Goal: Information Seeking & Learning: Learn about a topic

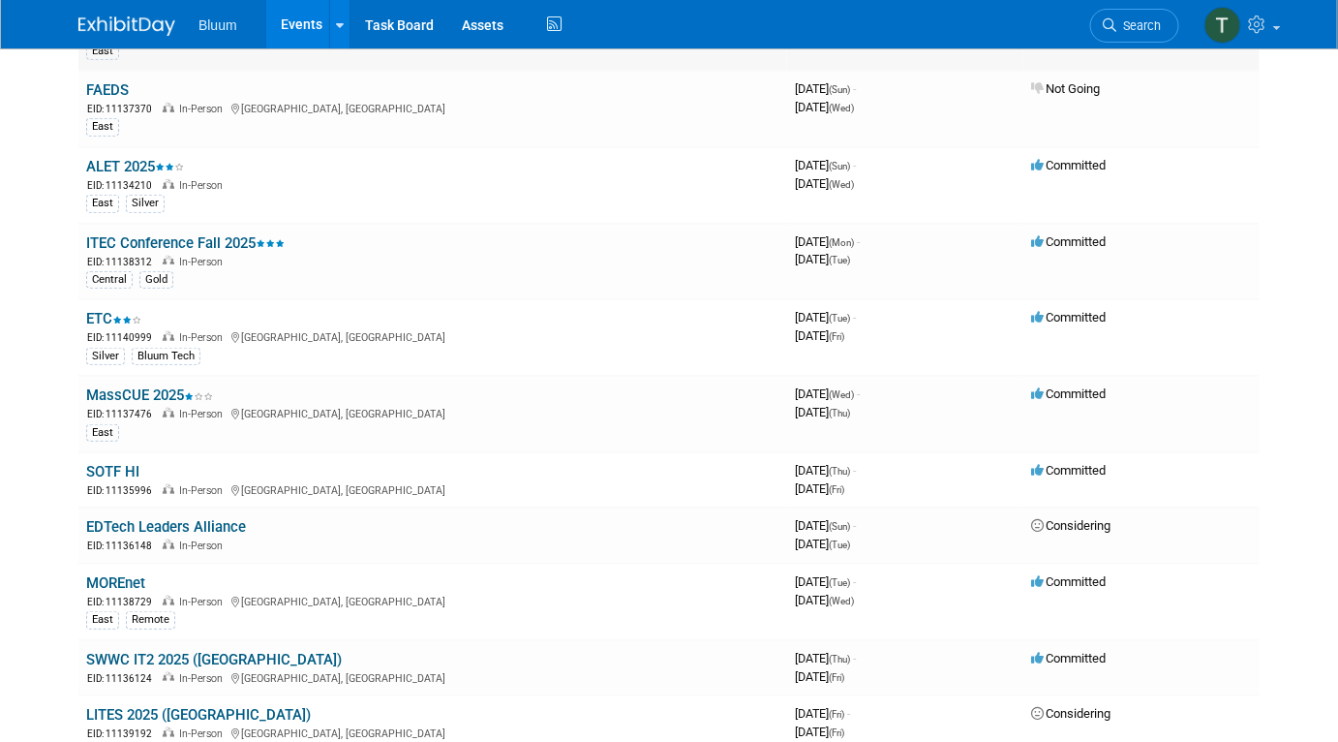
scroll to position [351, 0]
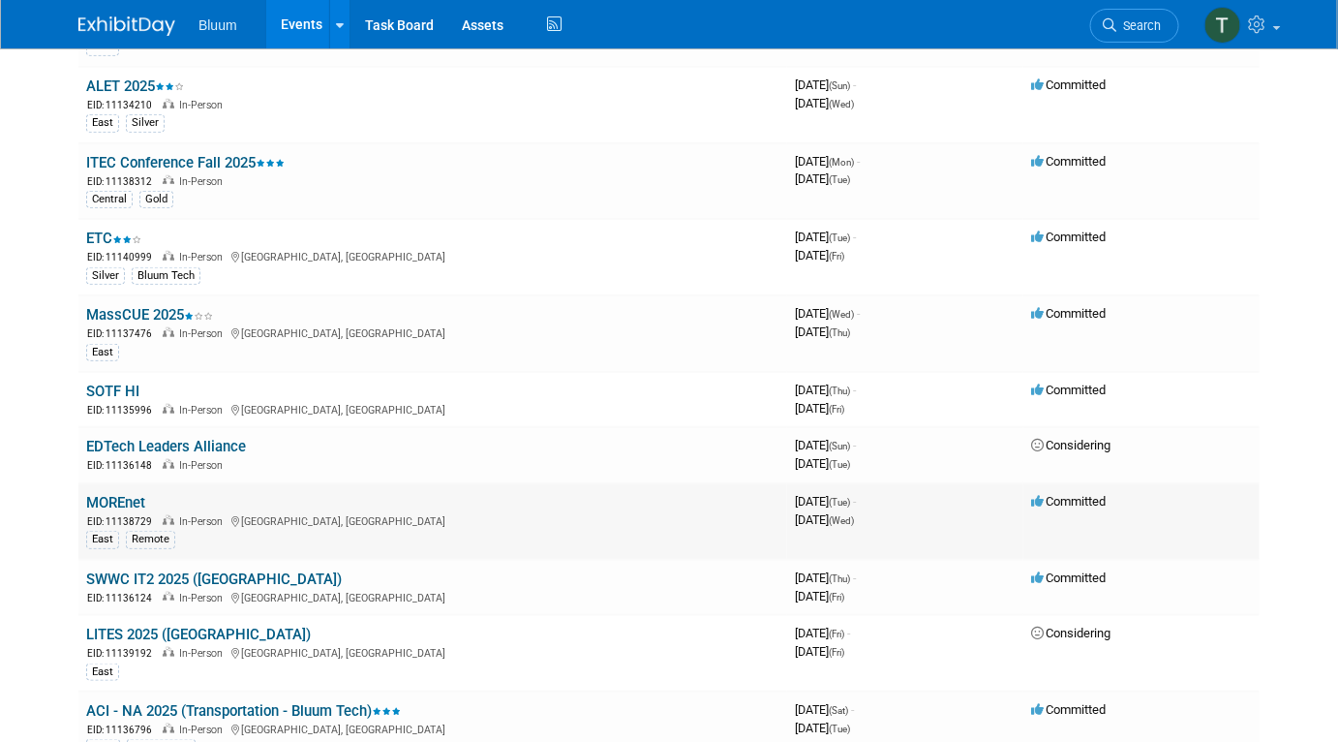
click at [133, 494] on link "MOREnet" at bounding box center [115, 502] width 59 height 17
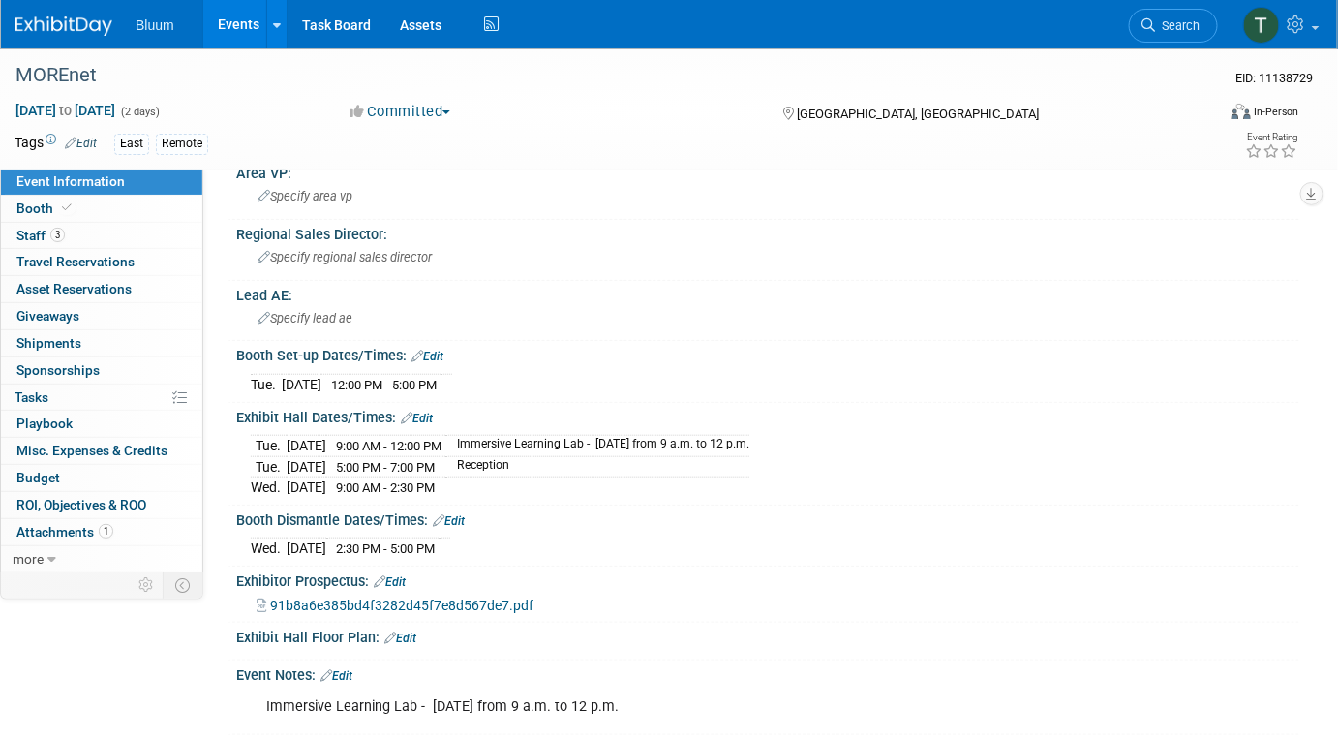
scroll to position [351, 0]
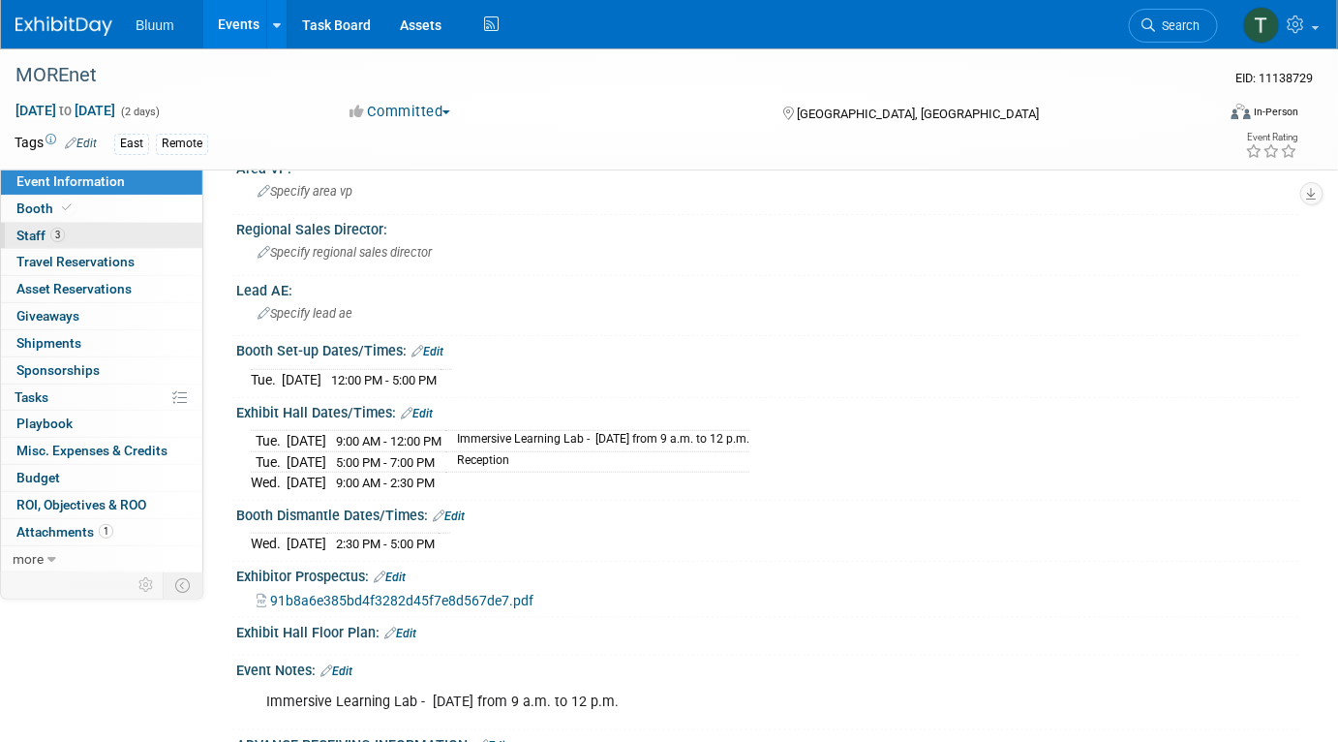
click at [81, 249] on link "0 Travel Reservations 0" at bounding box center [101, 262] width 201 height 26
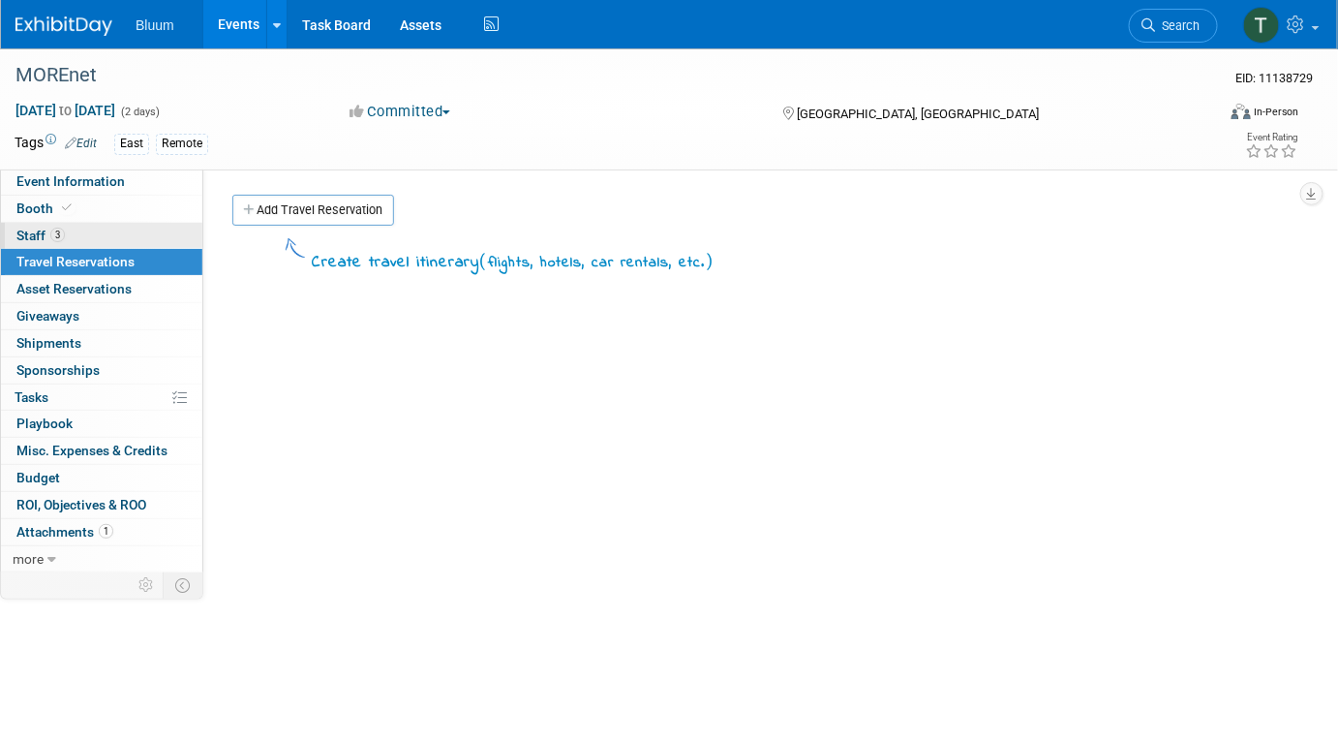
click at [57, 242] on span "Staff 3" at bounding box center [40, 234] width 48 height 15
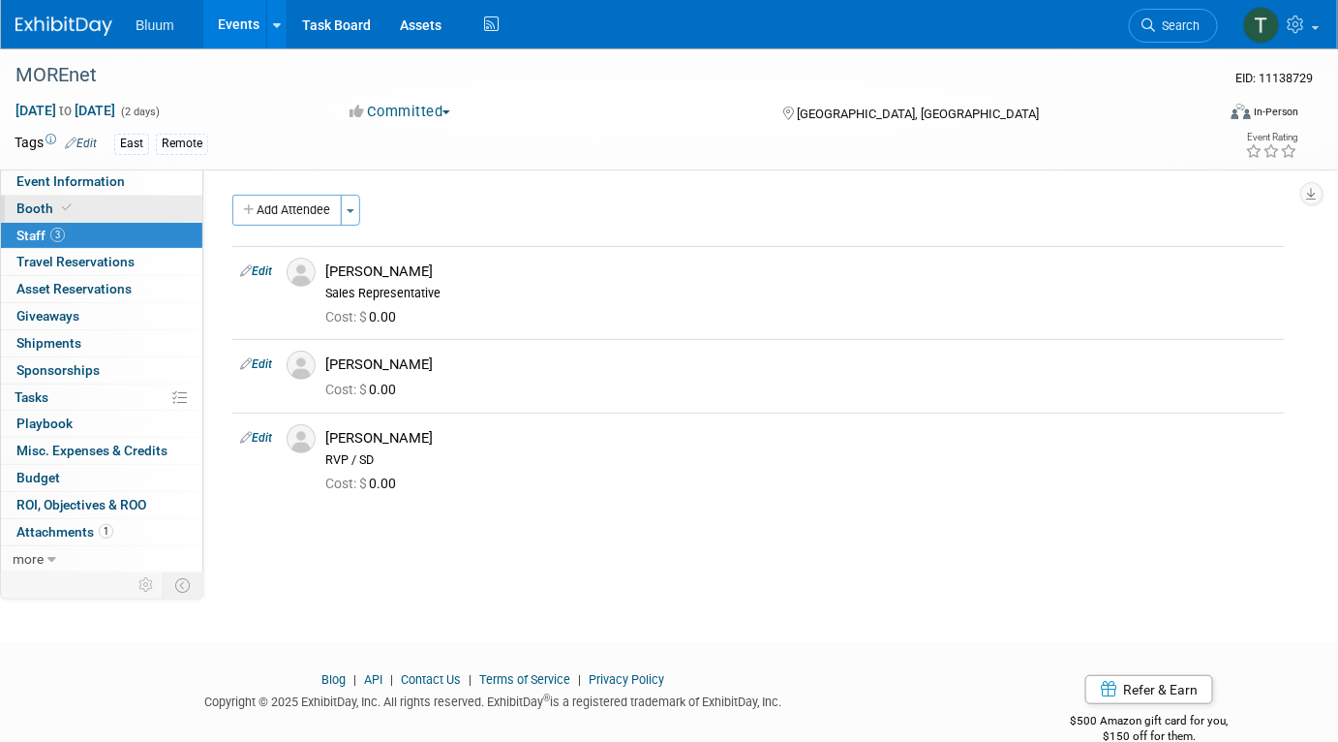
click at [50, 201] on span "Booth" at bounding box center [45, 207] width 59 height 15
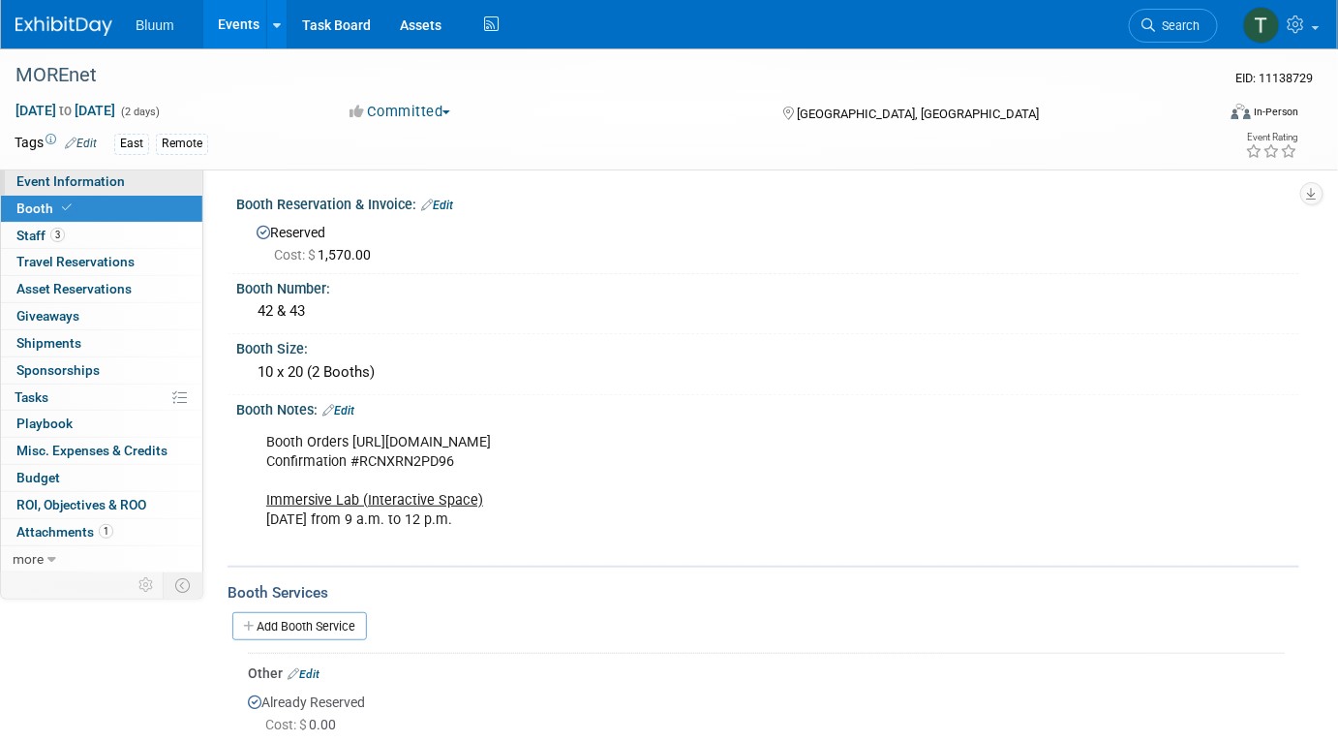
click at [101, 181] on span "Event Information" at bounding box center [70, 180] width 108 height 15
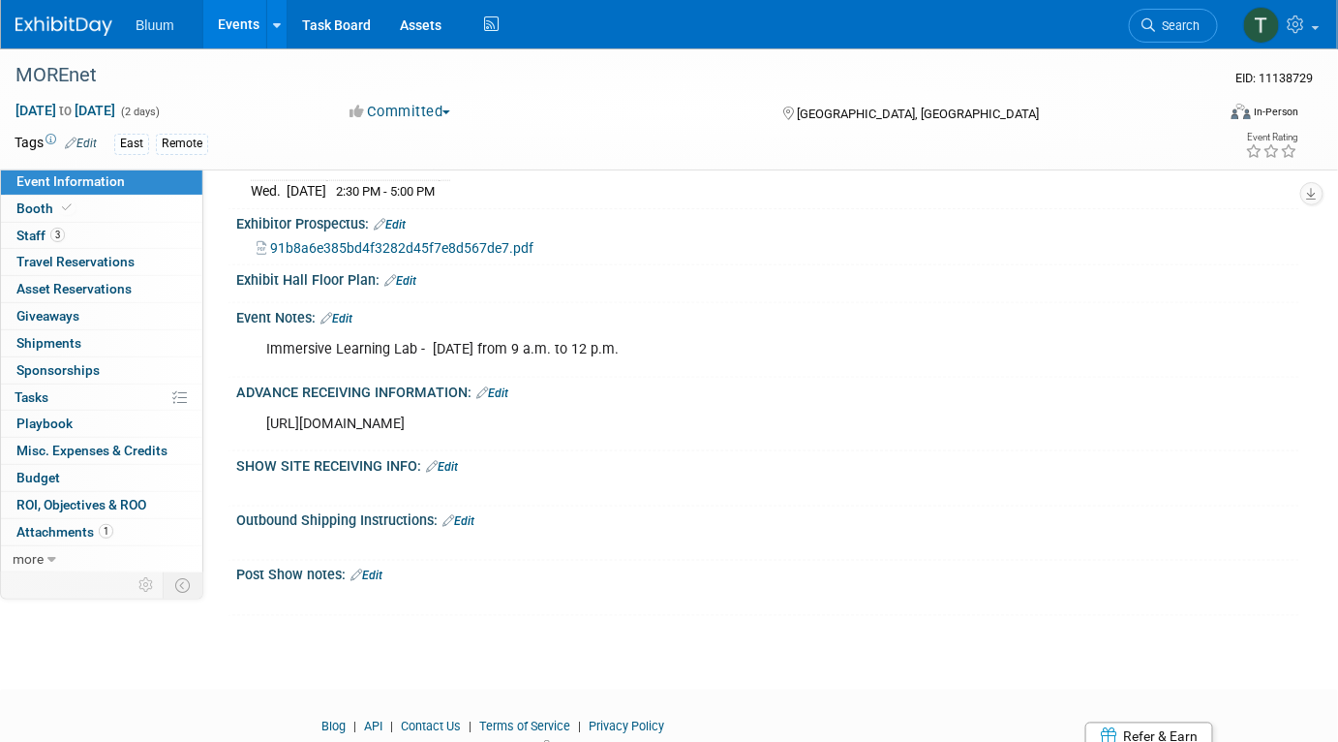
scroll to position [768, 0]
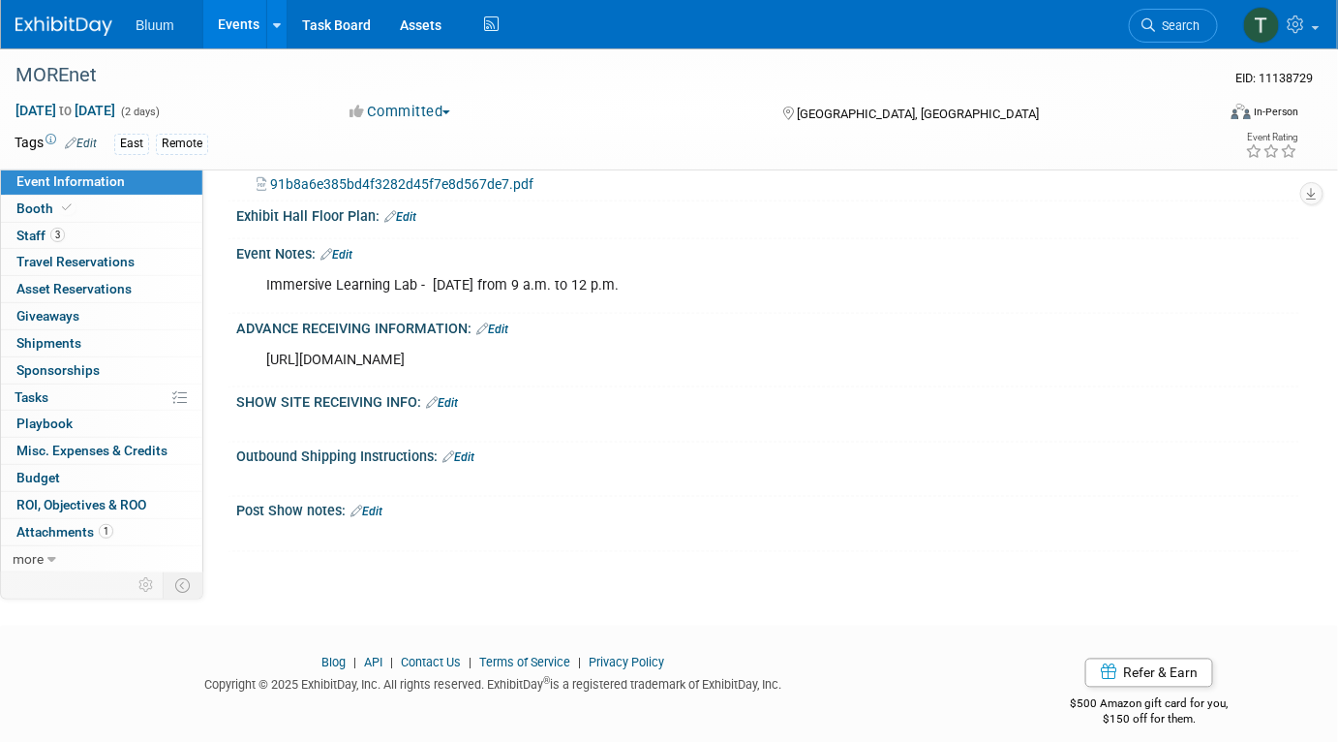
click at [1267, 277] on div "Immersive Learning Lab - Tuesday from 9 a.m. to 12 p.m. X" at bounding box center [767, 283] width 1063 height 45
click at [240, 20] on link "Events" at bounding box center [238, 24] width 71 height 48
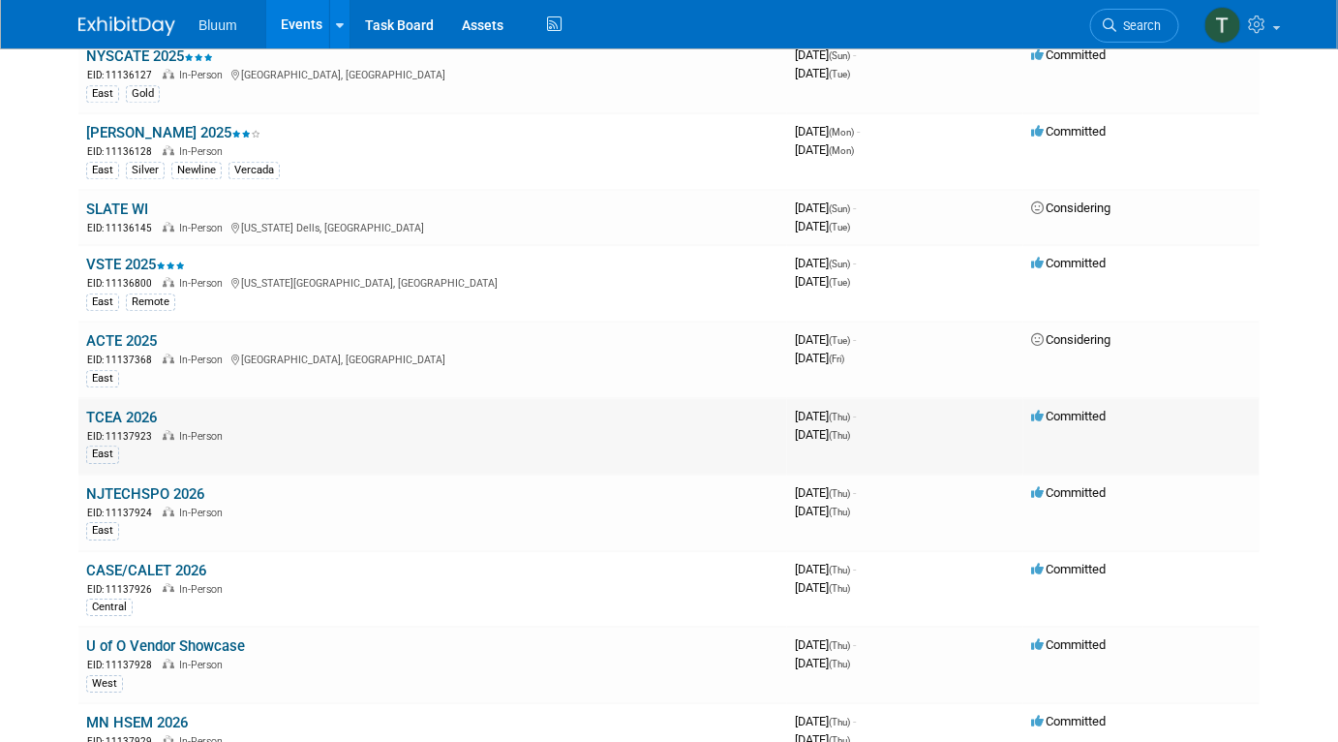
scroll to position [1584, 0]
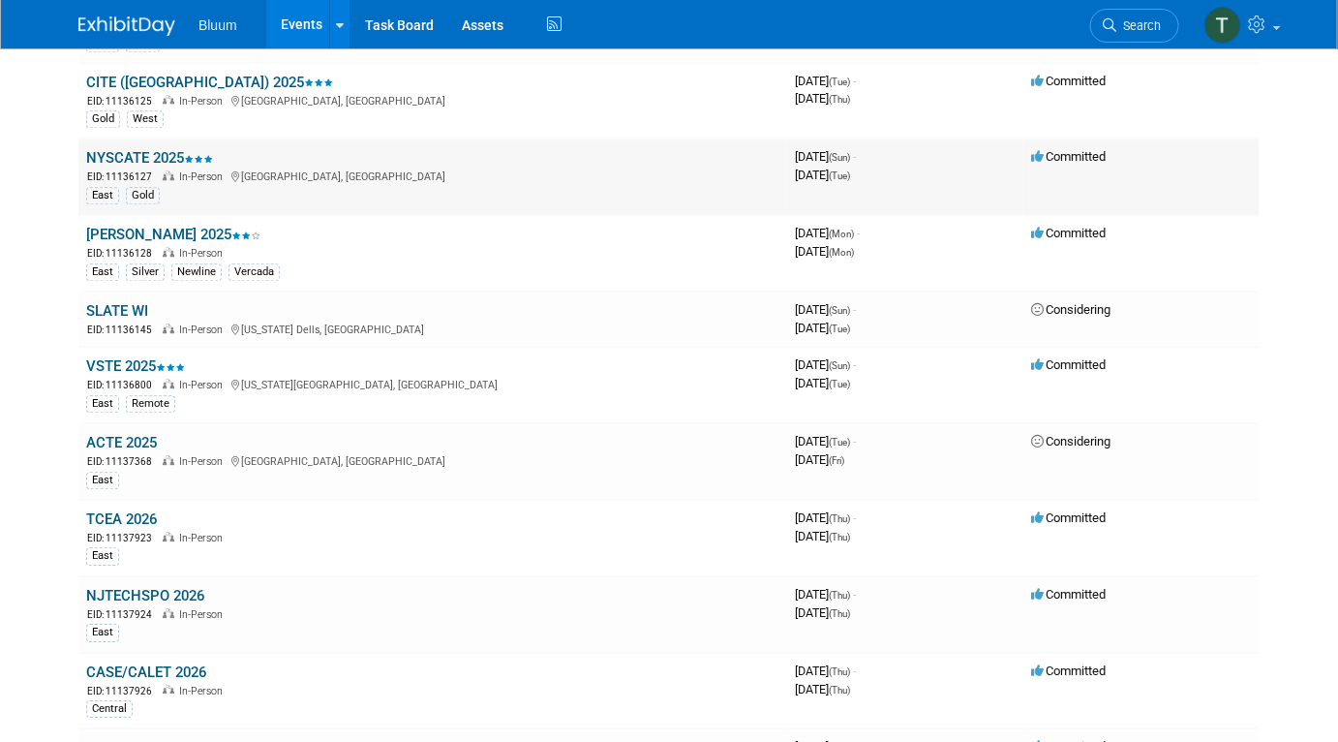
click at [145, 149] on link "NYSCATE 2025" at bounding box center [149, 157] width 127 height 17
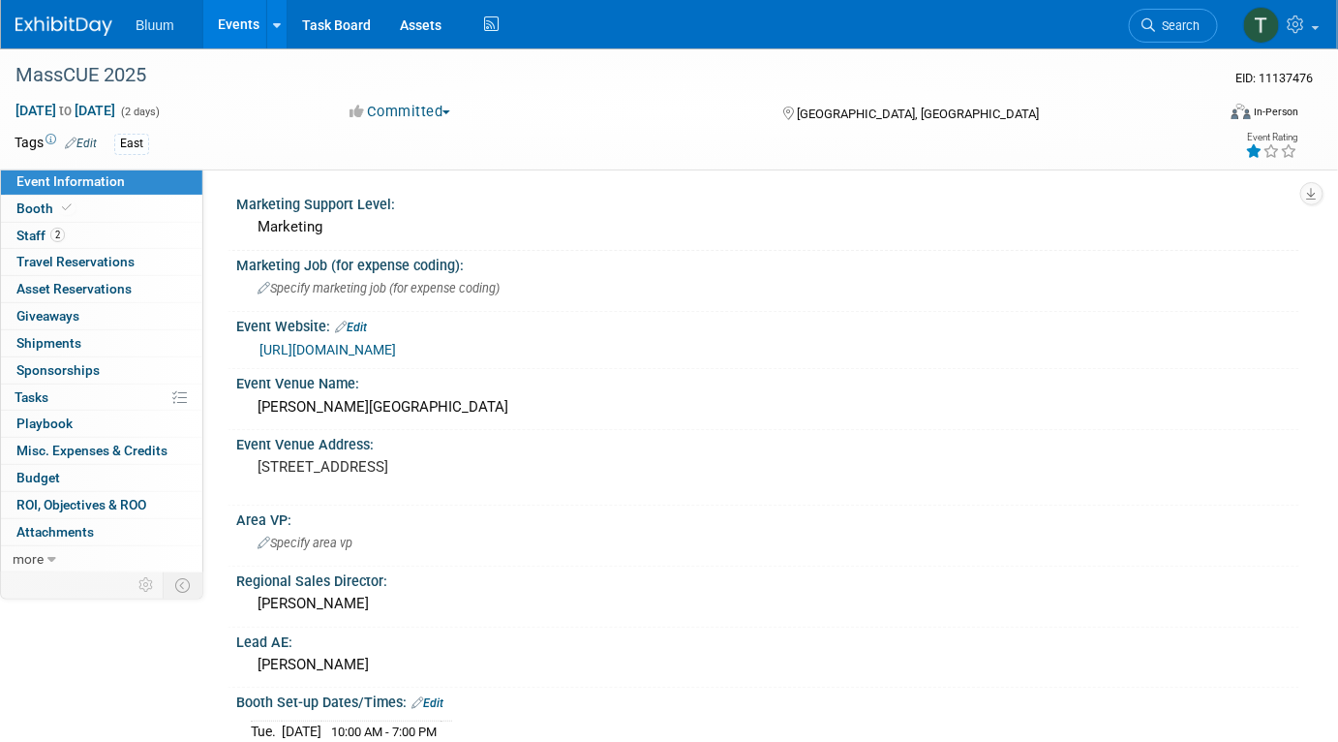
click at [965, 346] on div "https://www.masscue.org/event/fallconf25/" at bounding box center [771, 350] width 1025 height 22
click at [1154, 166] on div "MassCUE 2025 EID: 11137476 Oct 15, 2025 to Oct 16, 2025 (2 days) Oct 15, 2025 t…" at bounding box center [669, 108] width 1338 height 121
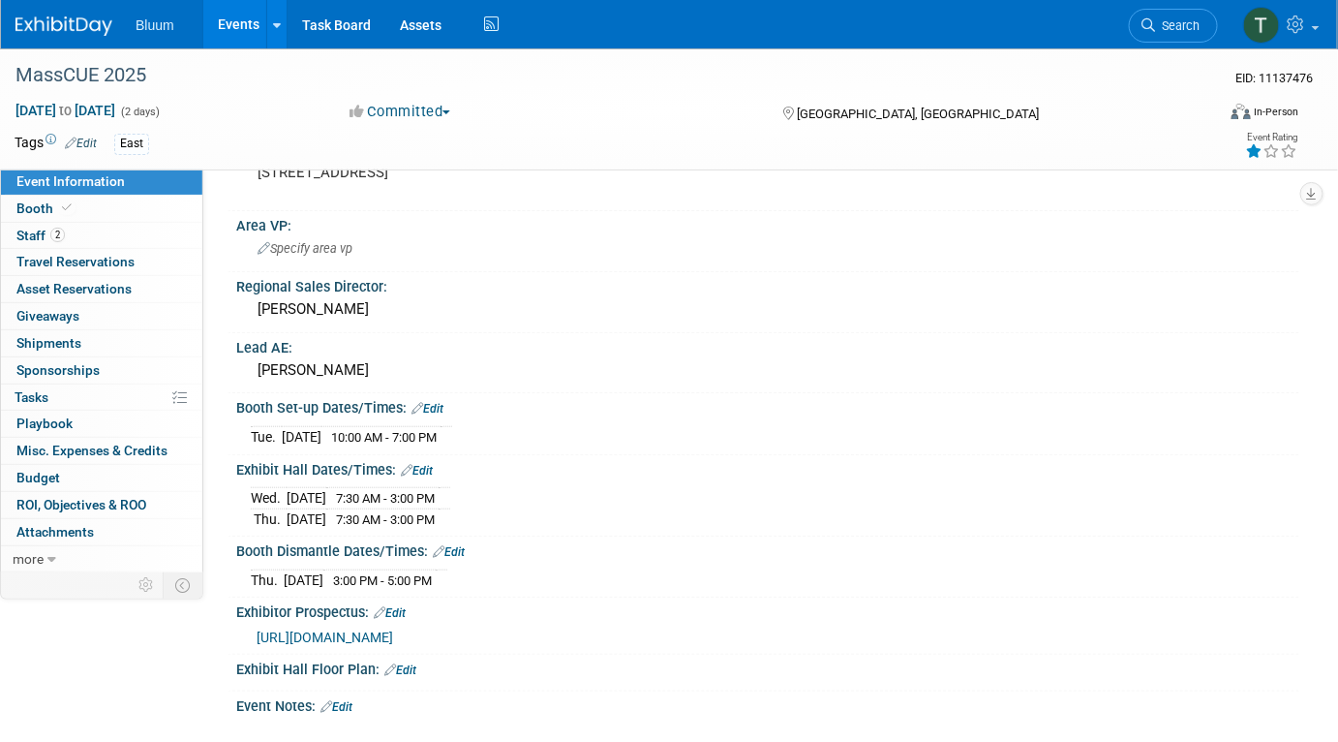
scroll to position [263, 0]
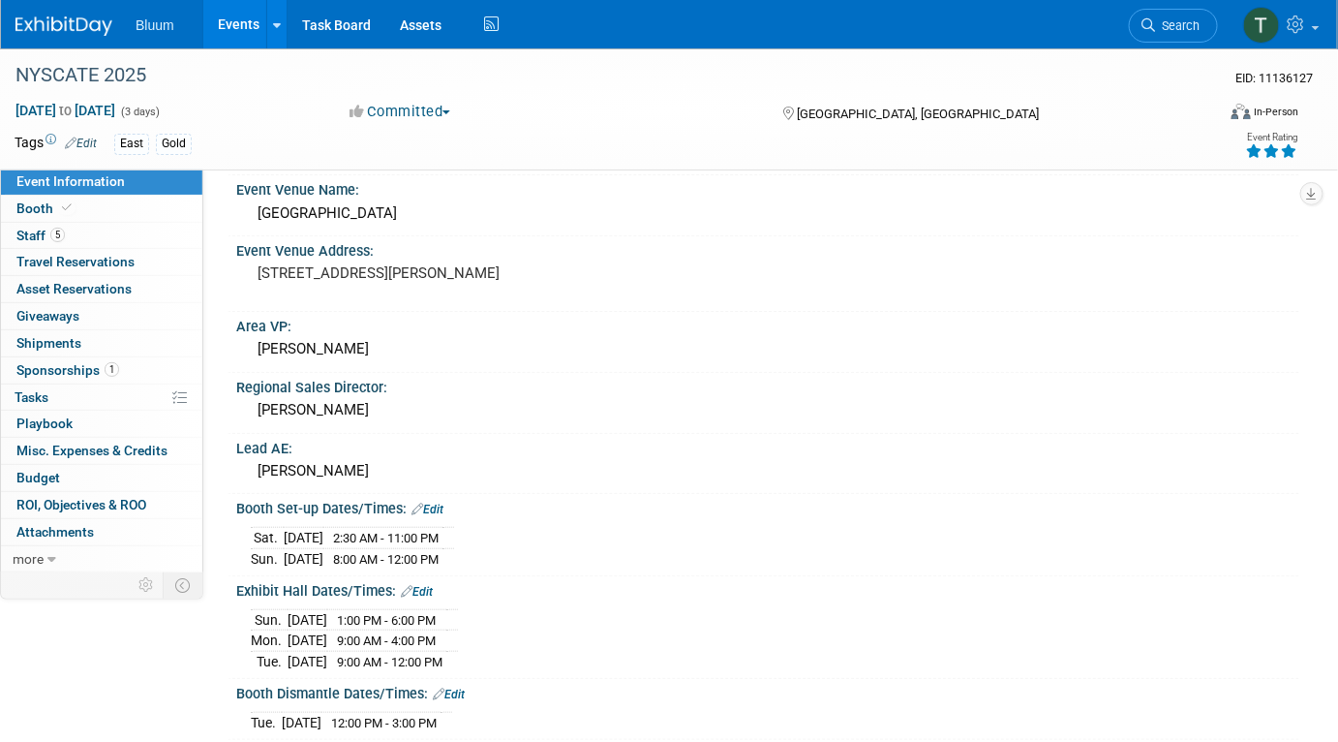
scroll to position [87, 0]
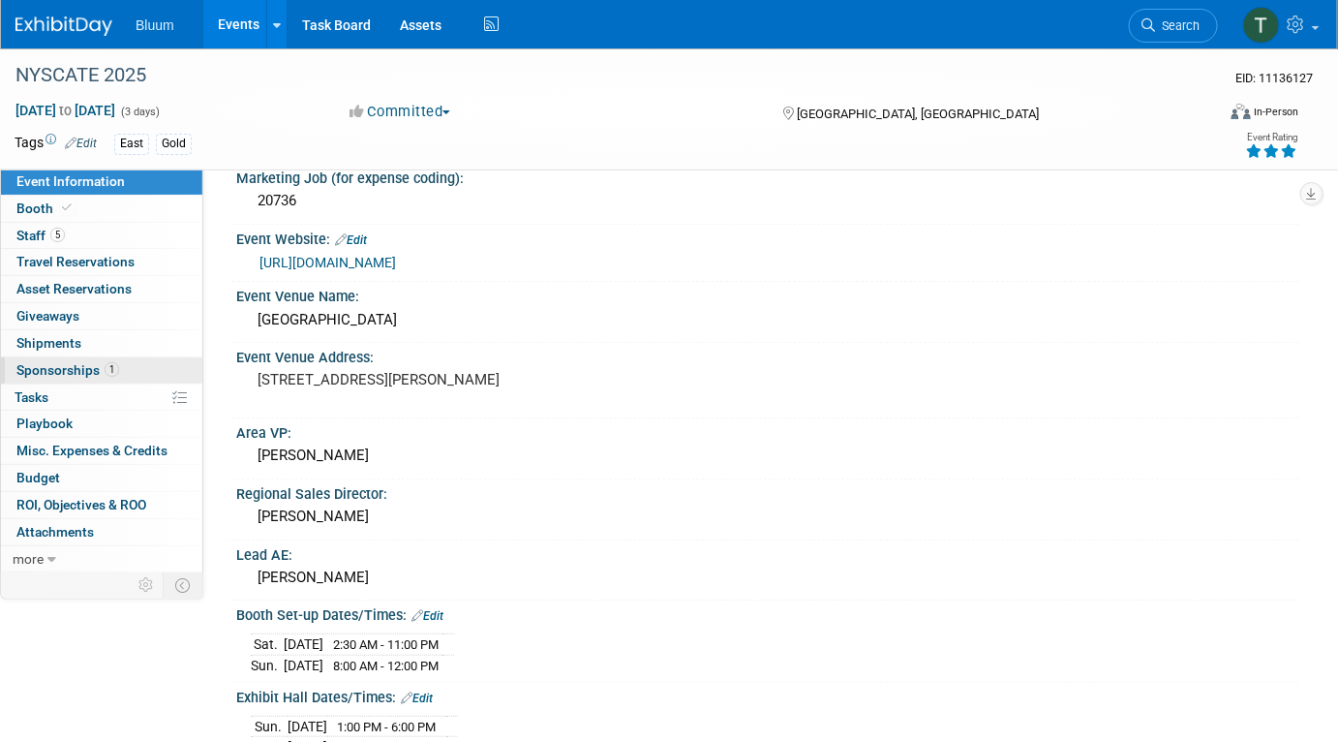
click at [79, 367] on span "Sponsorships 1" at bounding box center [67, 369] width 103 height 15
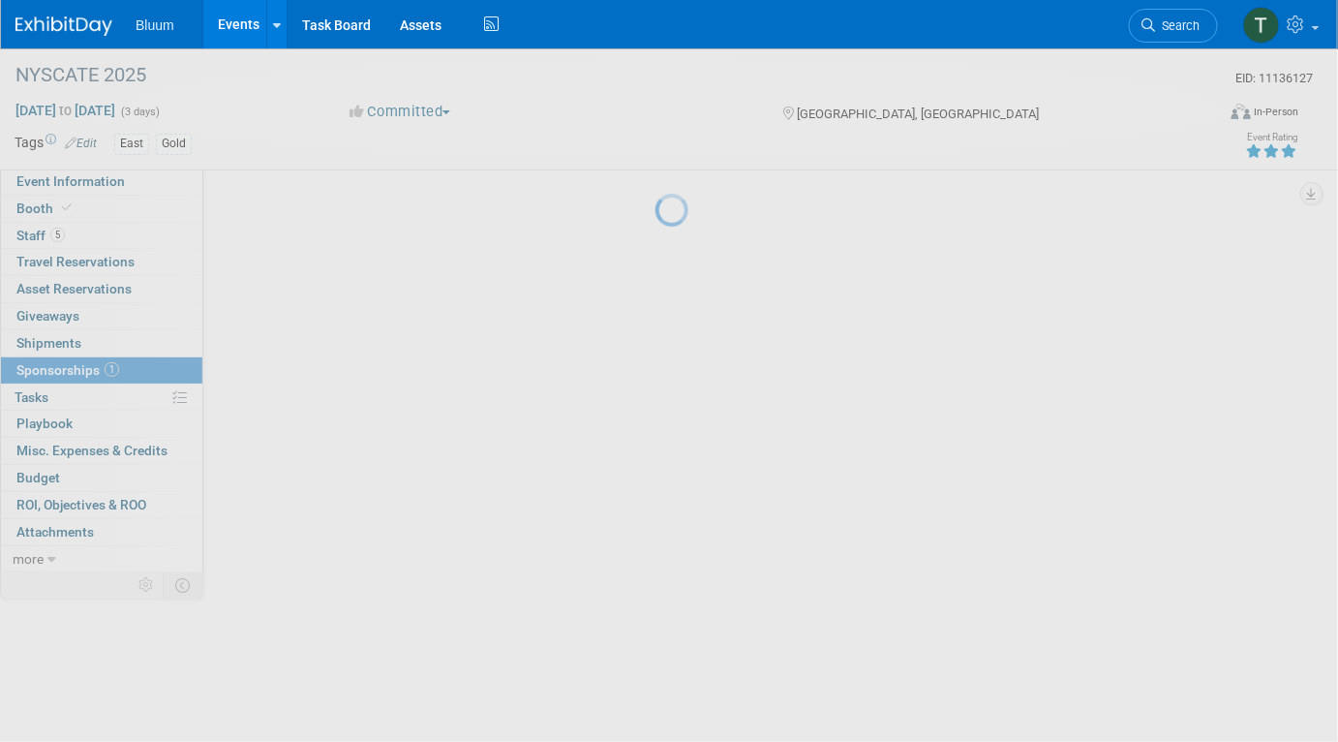
scroll to position [0, 0]
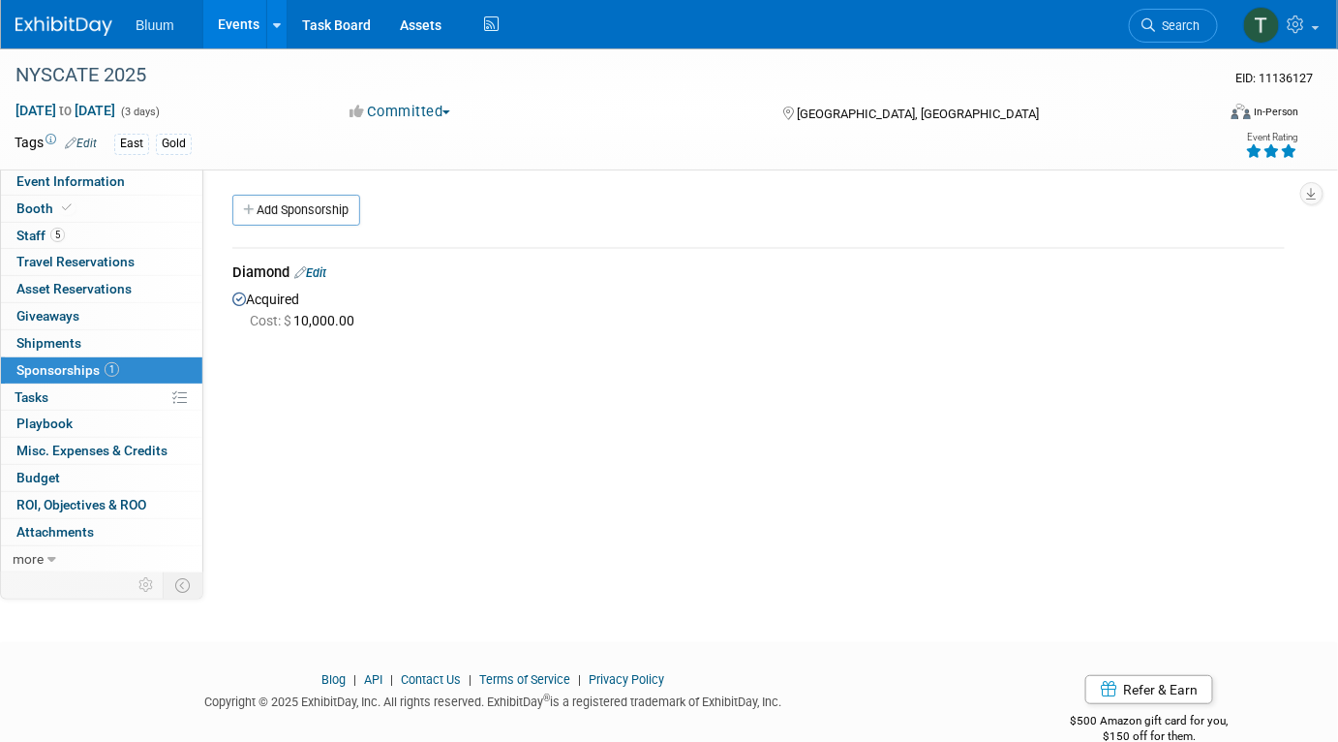
drag, startPoint x: 366, startPoint y: 325, endPoint x: 303, endPoint y: 316, distance: 63.7
click at [346, 323] on div "Cost: $ 10,000.00" at bounding box center [767, 320] width 1035 height 19
click at [56, 232] on span "5" at bounding box center [57, 234] width 15 height 15
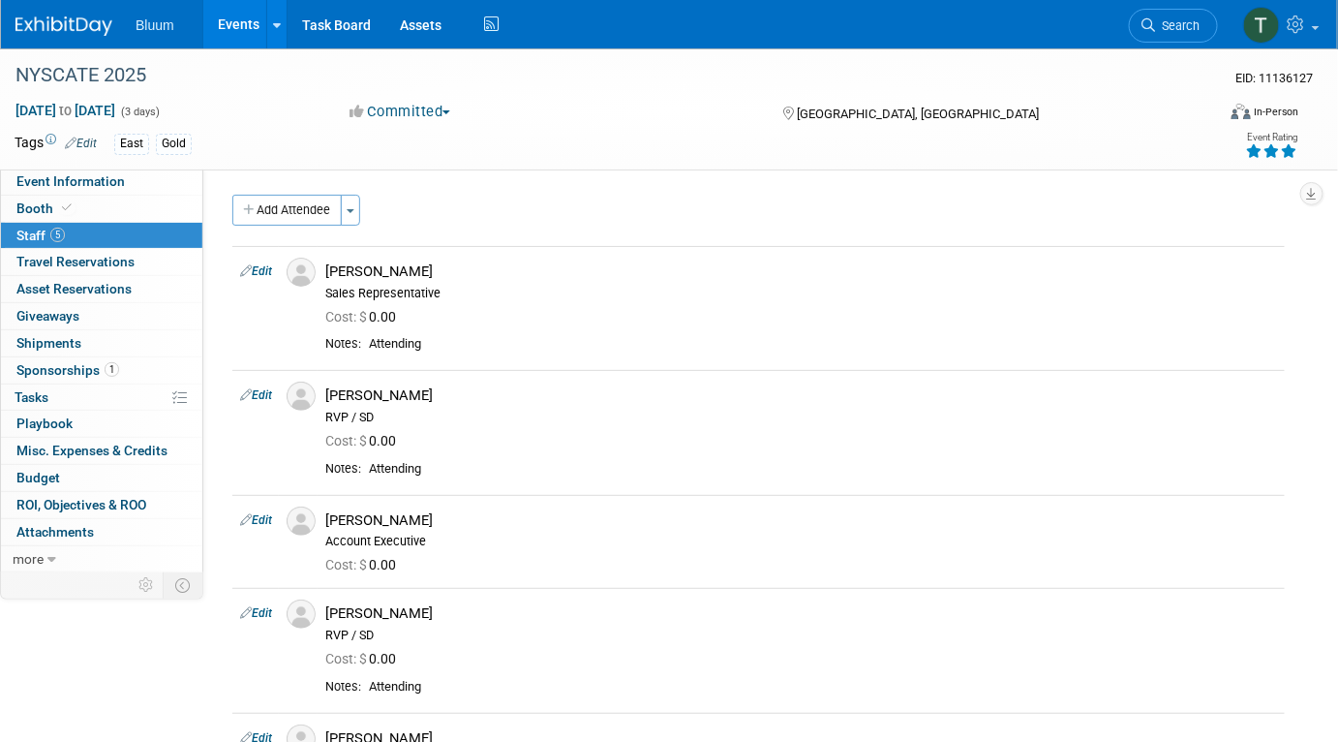
click at [241, 34] on link "Events" at bounding box center [238, 24] width 71 height 48
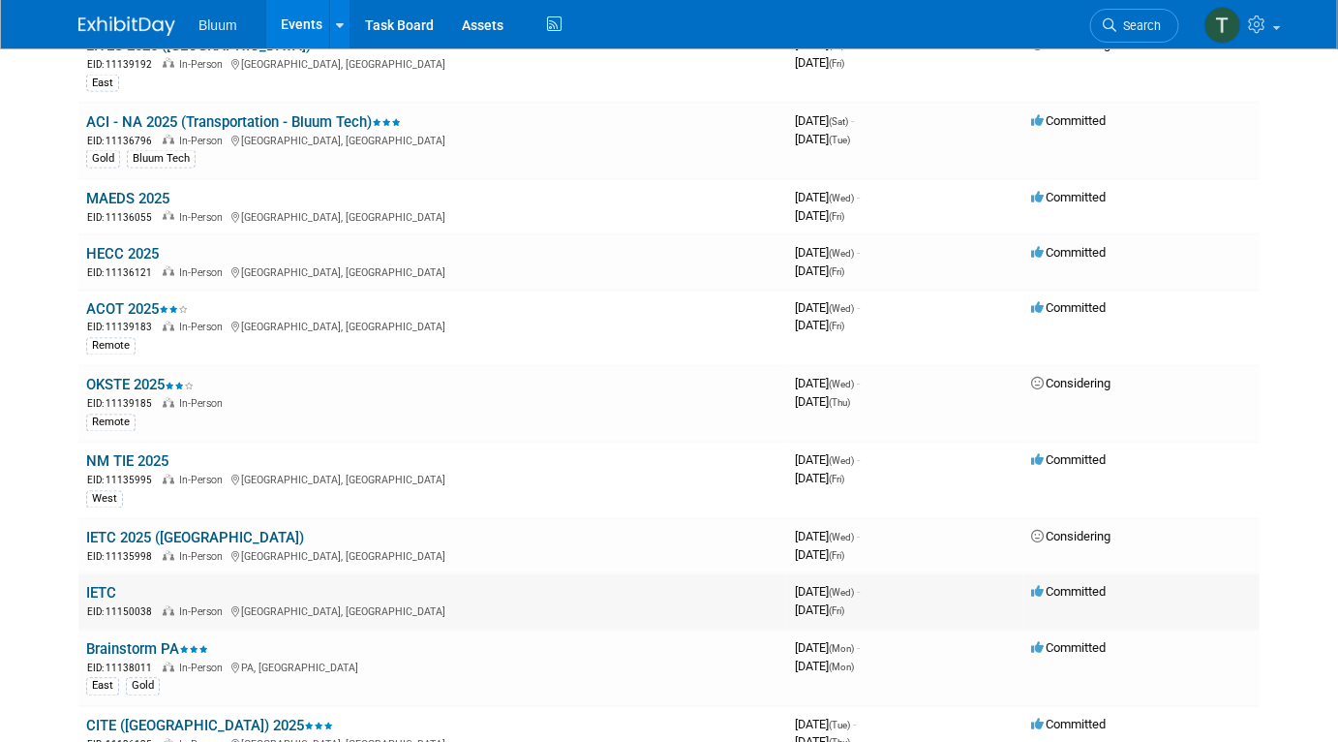
scroll to position [1231, 0]
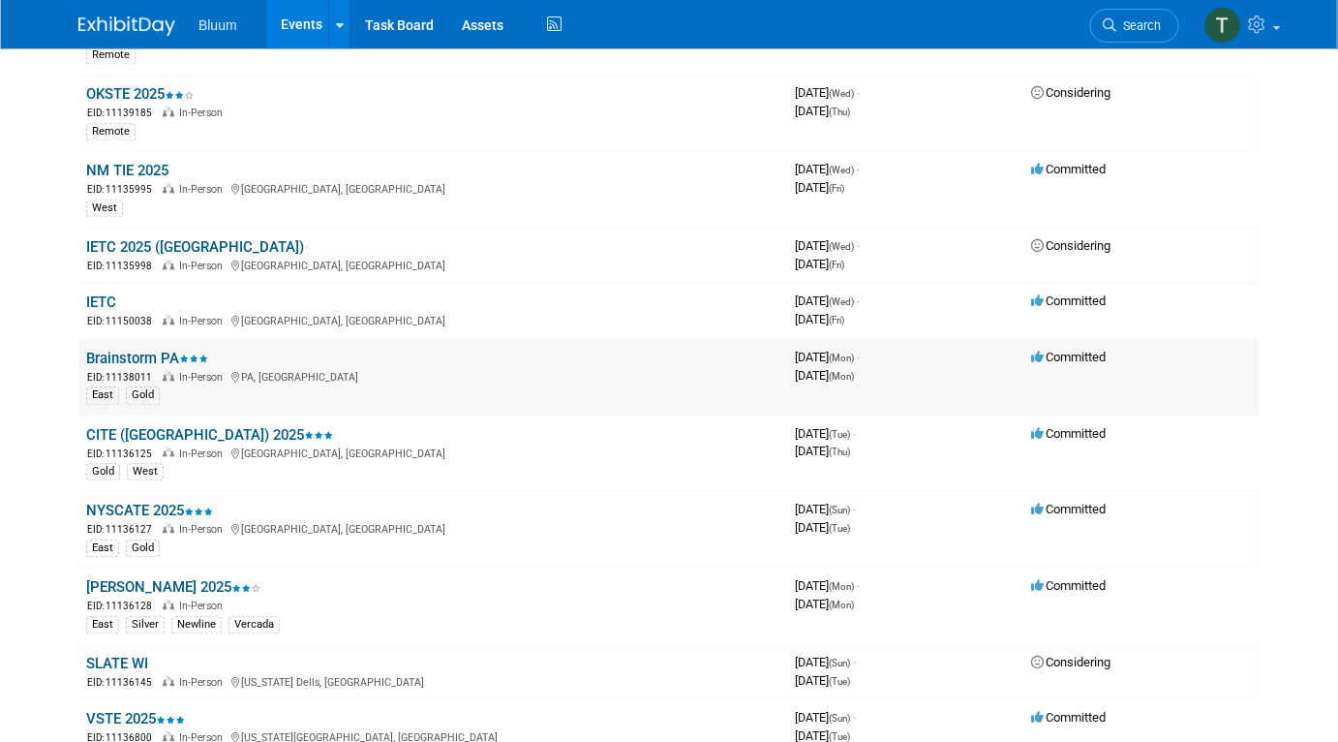
click at [166, 349] on link "Brainstorm PA" at bounding box center [147, 357] width 122 height 17
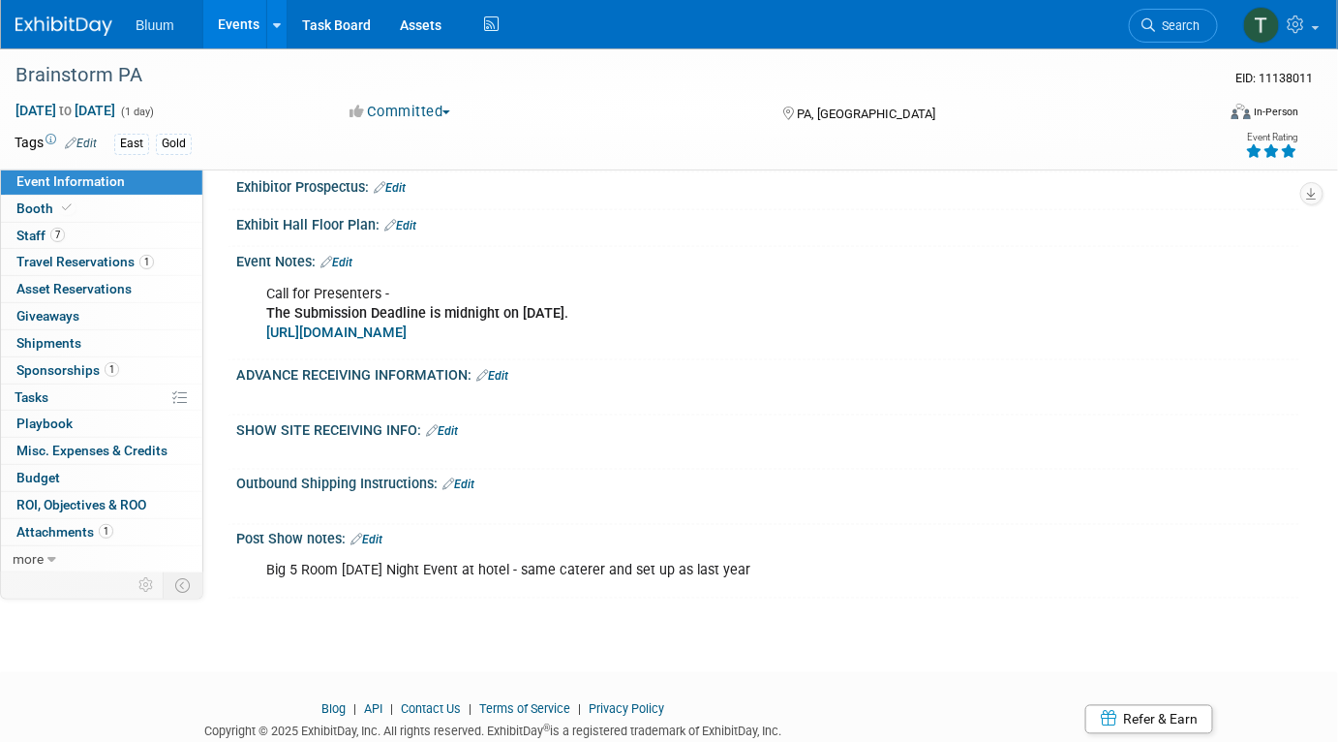
scroll to position [792, 0]
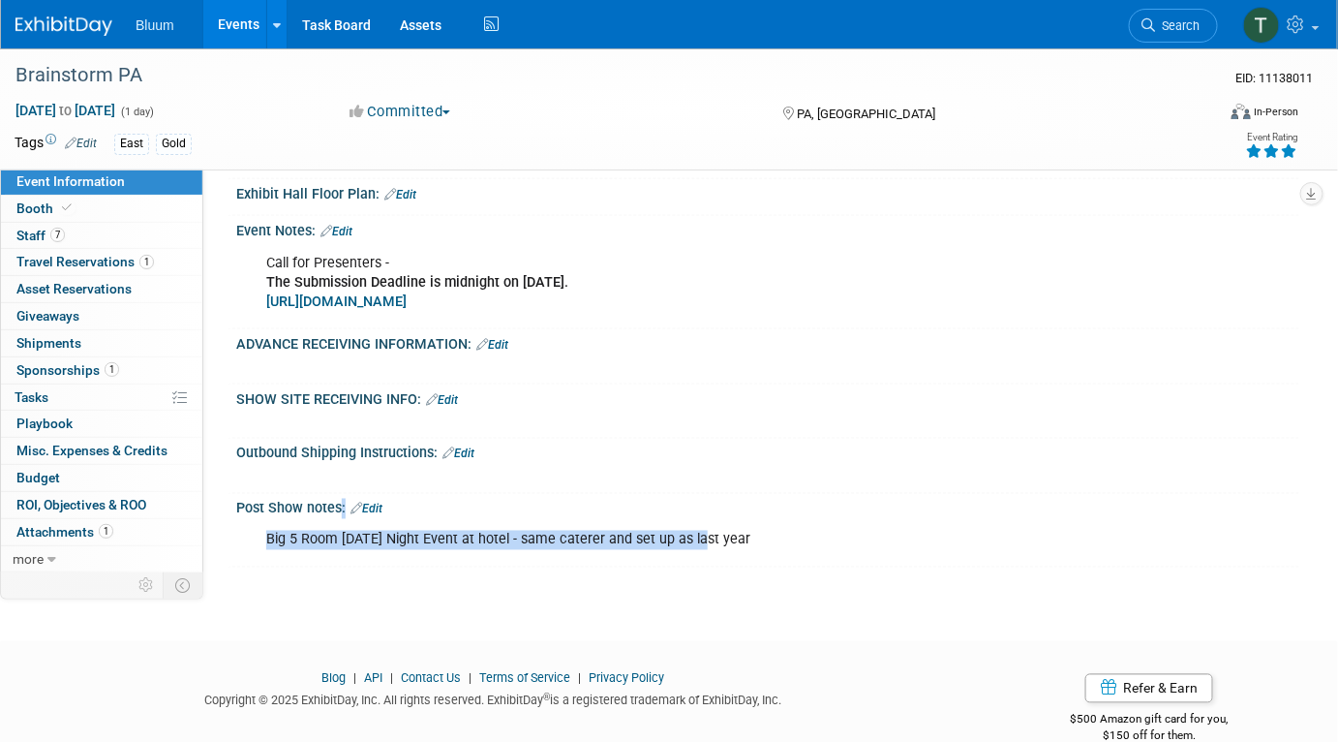
drag, startPoint x: 254, startPoint y: 529, endPoint x: 747, endPoint y: 528, distance: 493.7
click at [708, 530] on div "Big 5 Room [DATE] Night Event at hotel - same caterer and set up as last year" at bounding box center [673, 540] width 840 height 39
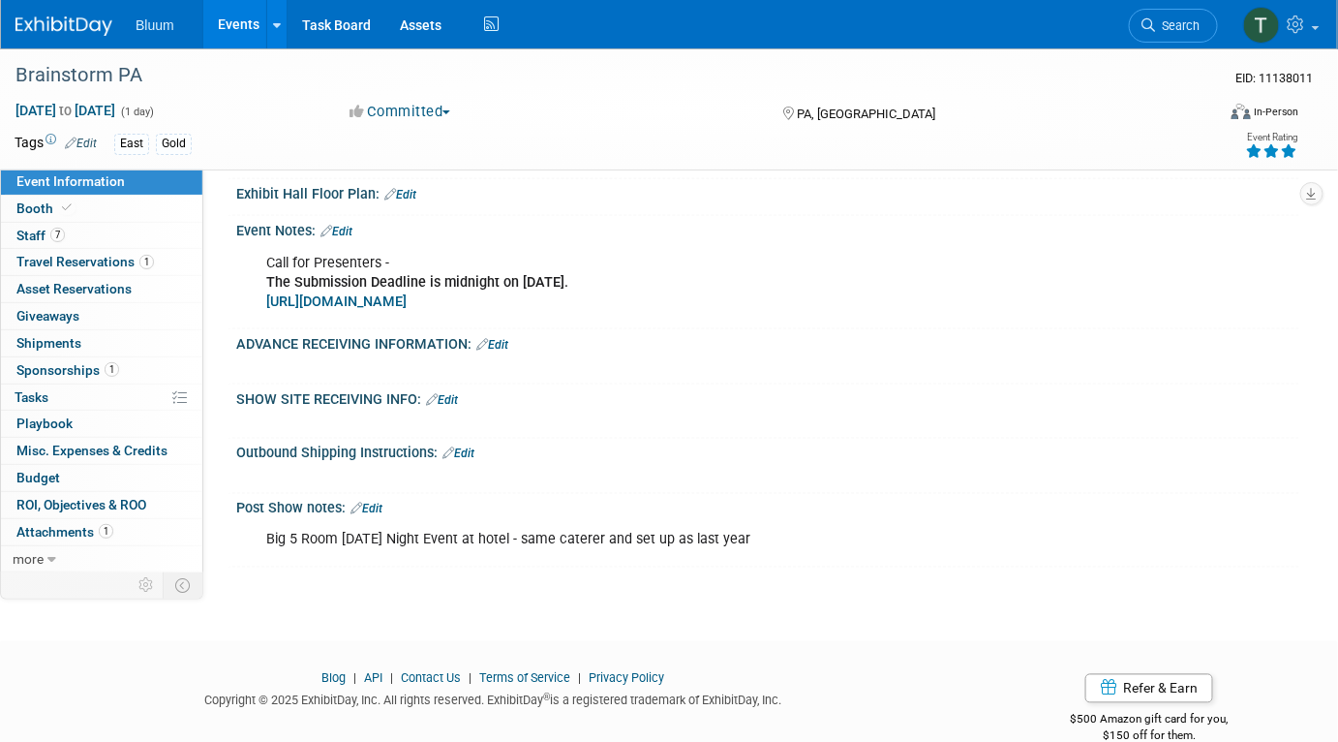
click at [778, 527] on div "Big 5 Room Sunday Night Event at hotel - same caterer and set up as last year" at bounding box center [673, 540] width 840 height 39
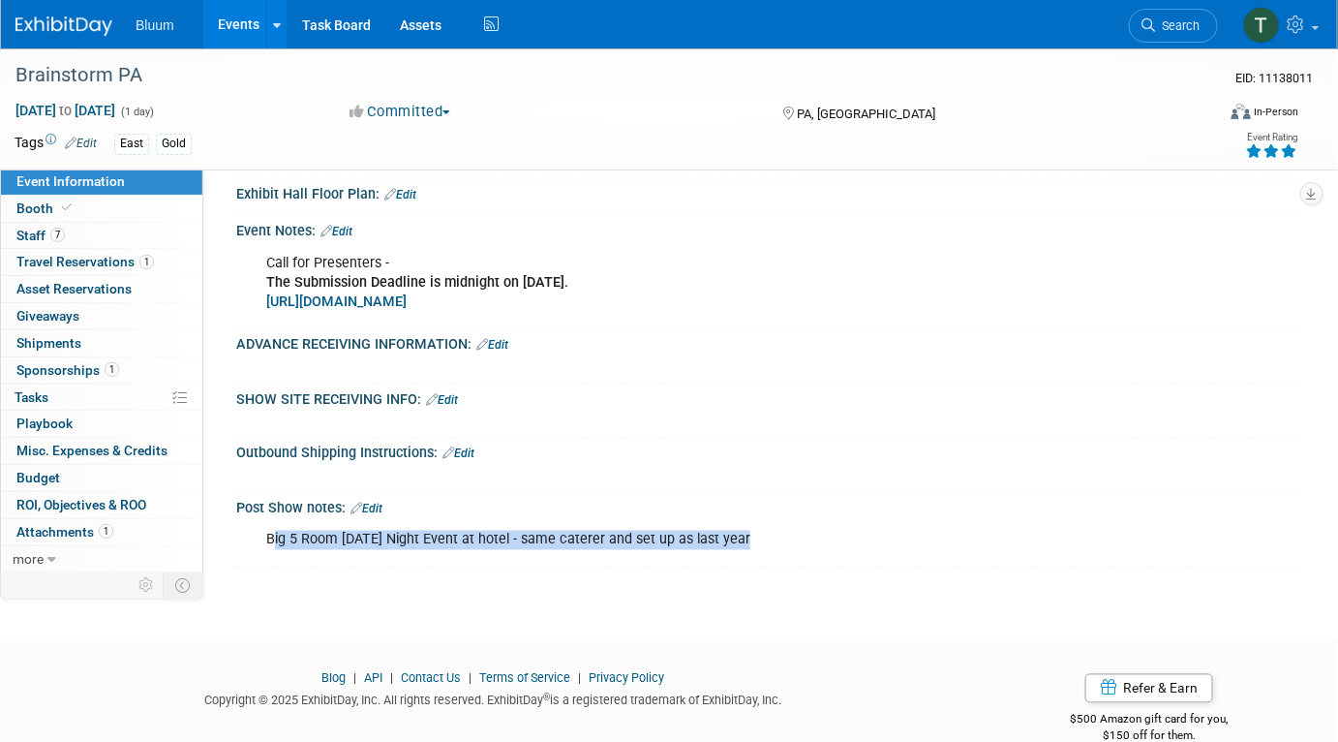
drag, startPoint x: 270, startPoint y: 514, endPoint x: 779, endPoint y: 514, distance: 509.2
click at [779, 521] on div "Big 5 Room Sunday Night Event at hotel - same caterer and set up as last year" at bounding box center [673, 540] width 840 height 39
